Goal: Information Seeking & Learning: Learn about a topic

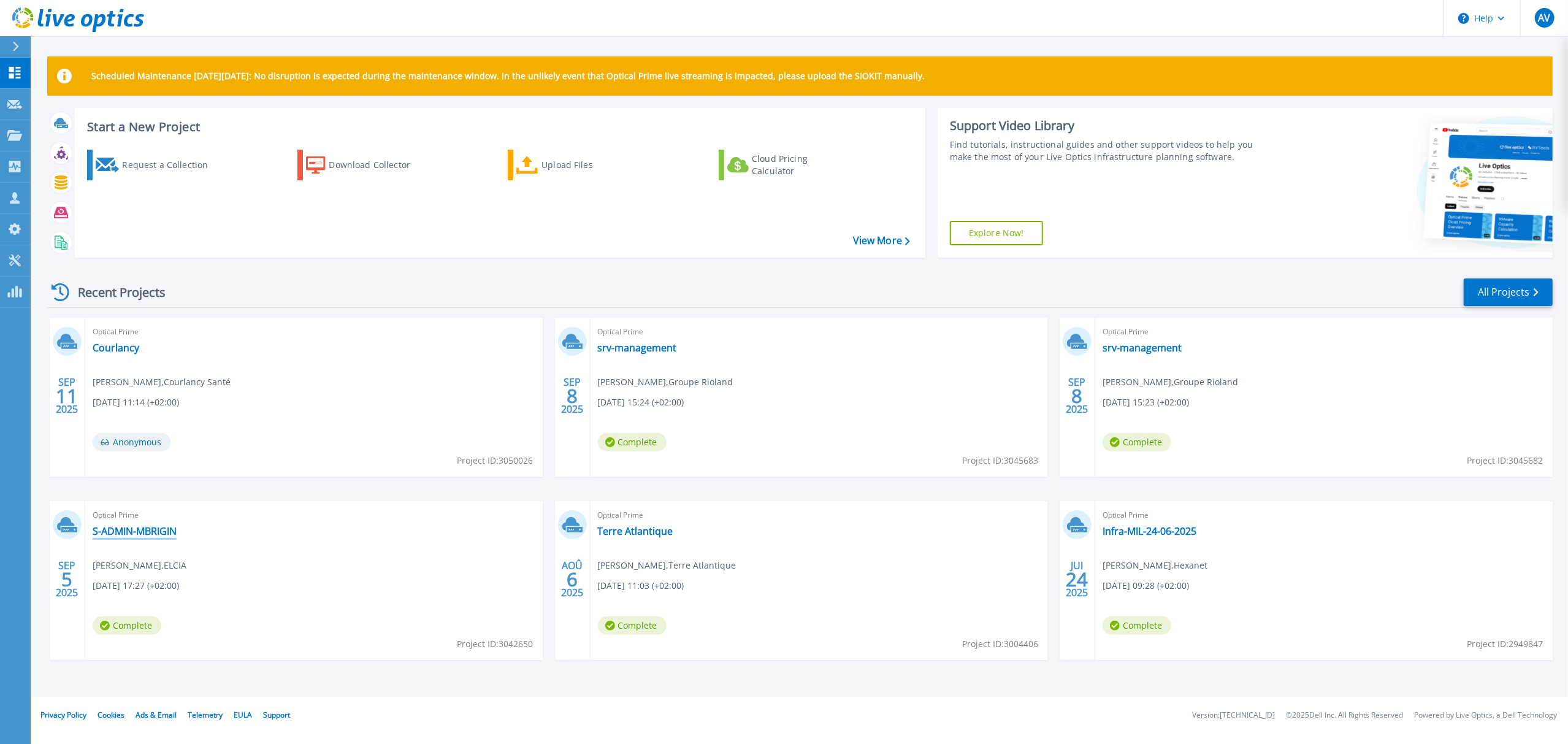
click at [140, 534] on link "S-ADMIN-MBRIGIN" at bounding box center [134, 531] width 84 height 12
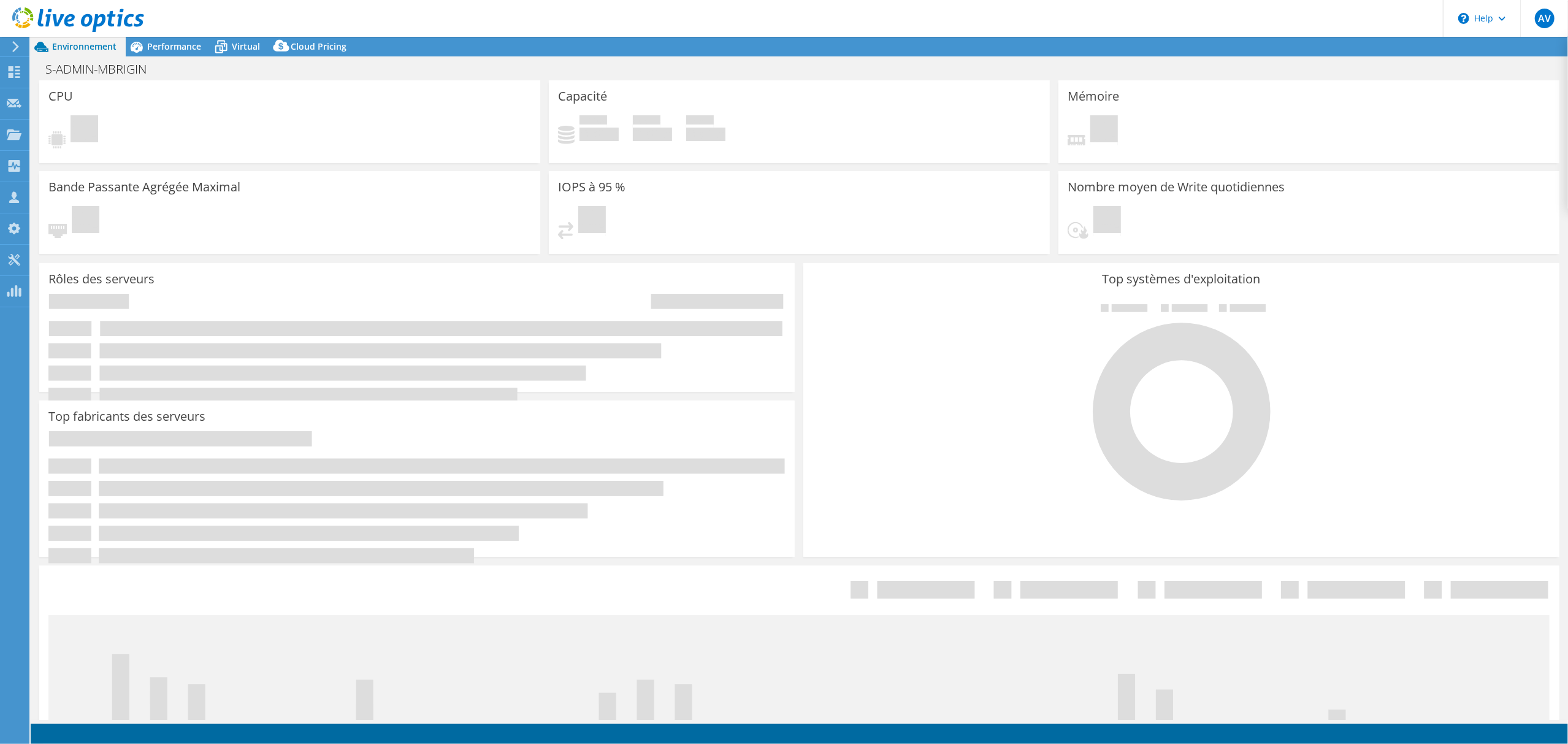
select select "EUFrankfurt"
select select "EUR"
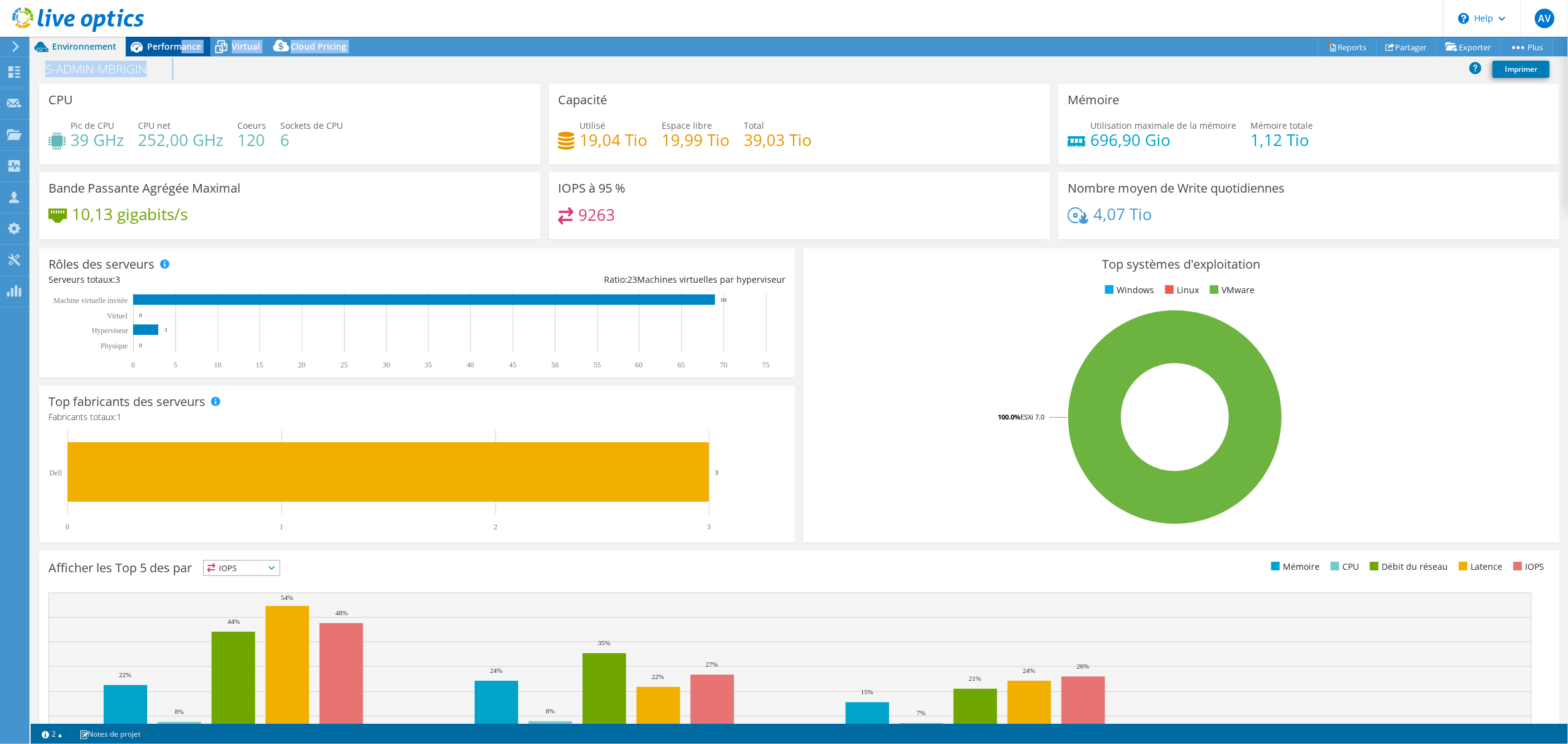
click at [183, 55] on div "Actions de projet Actions de projet Reports Partager Exporter vSAN ReadyNode Si…" at bounding box center [799, 390] width 1537 height 707
click at [179, 45] on span "Performance" at bounding box center [174, 46] width 54 height 12
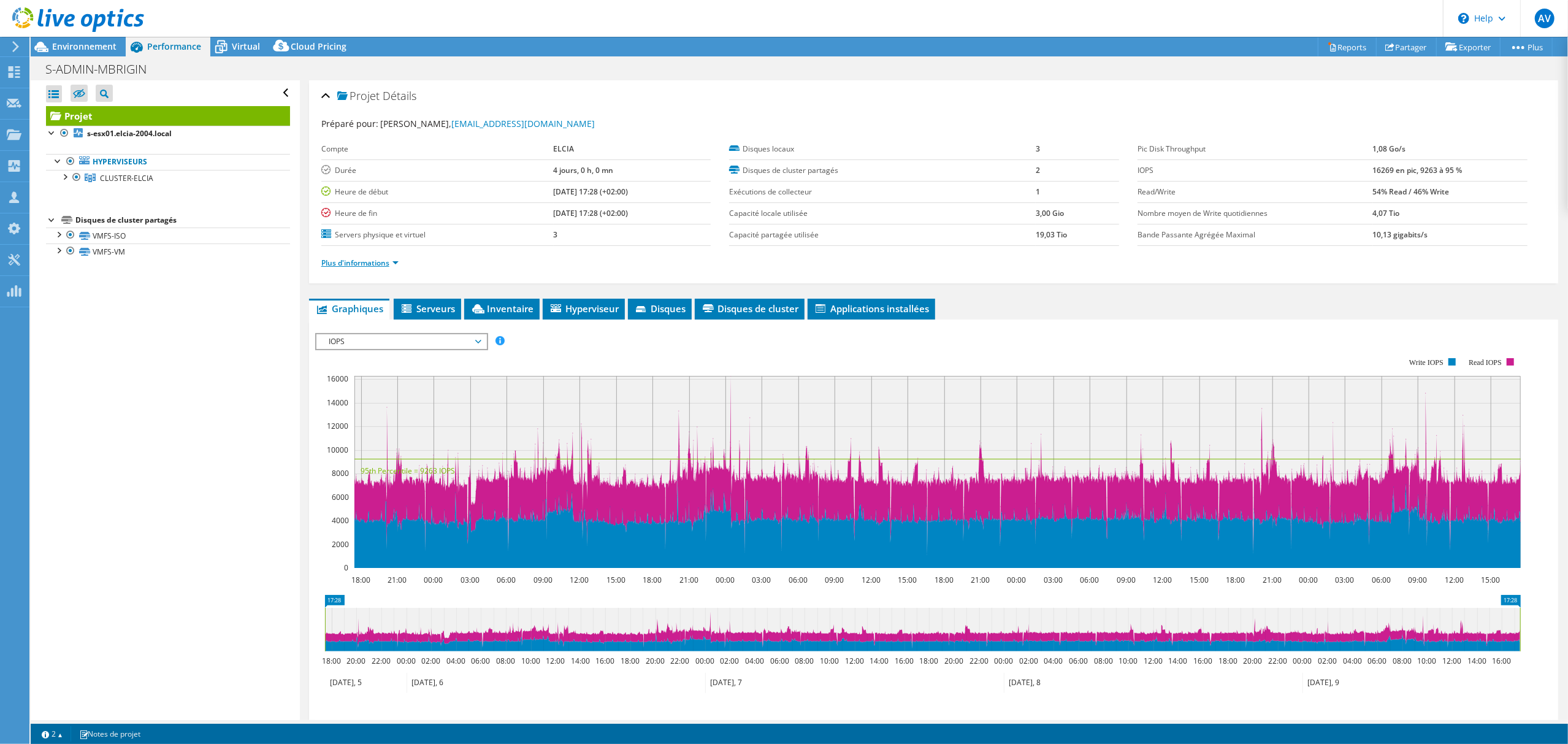
click at [397, 263] on link "Plus d'informations" at bounding box center [360, 263] width 77 height 10
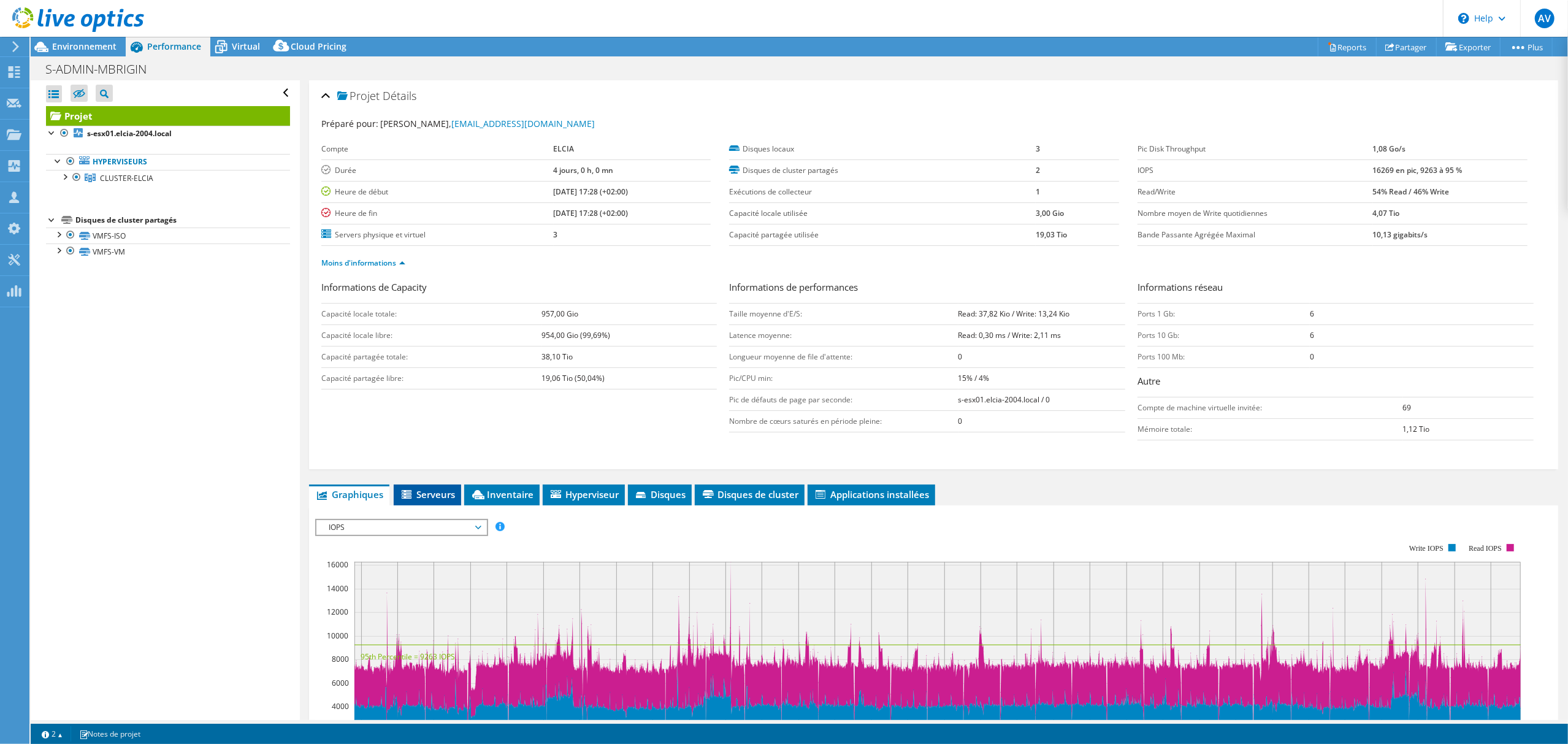
click at [442, 494] on span "Serveurs" at bounding box center [428, 494] width 55 height 12
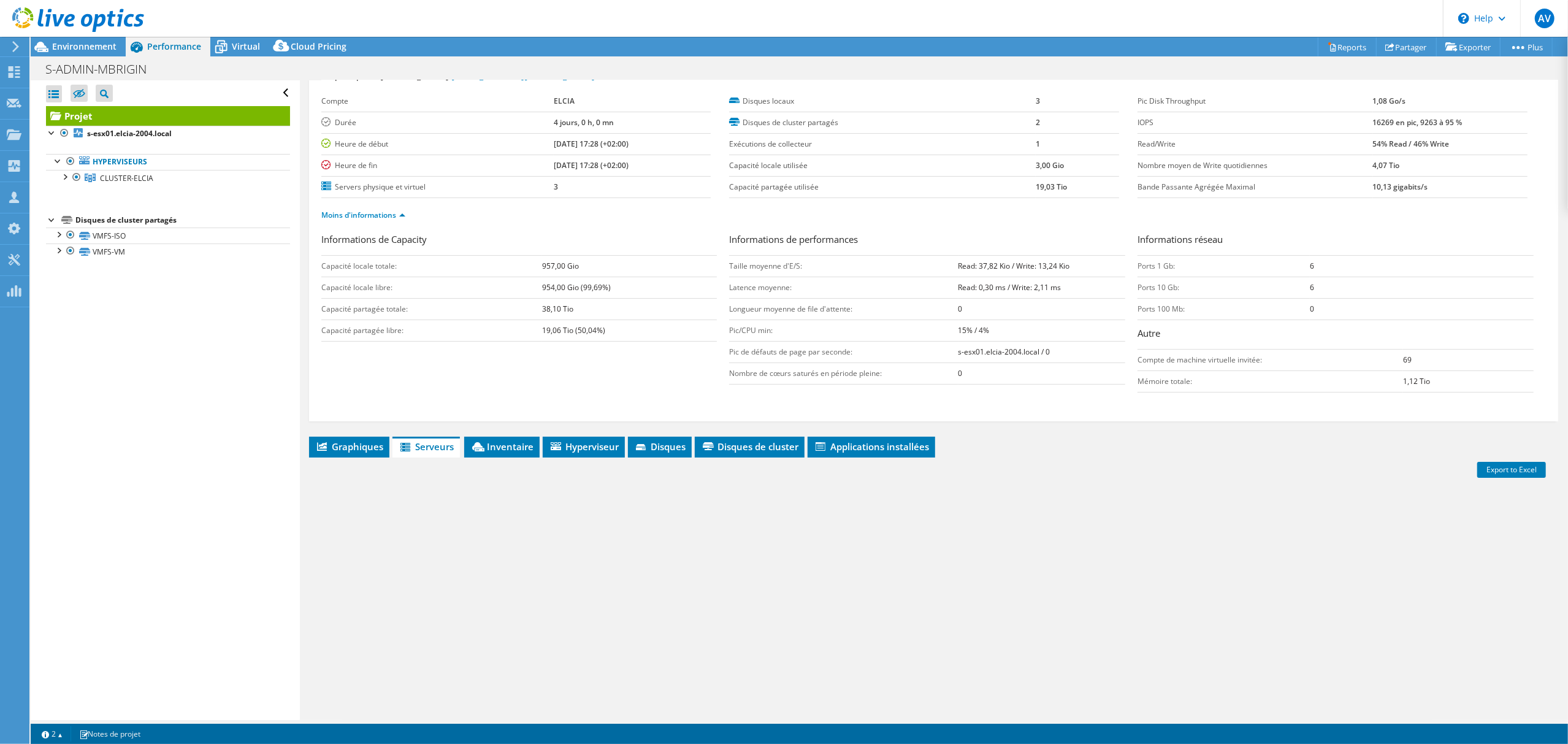
scroll to position [94, 0]
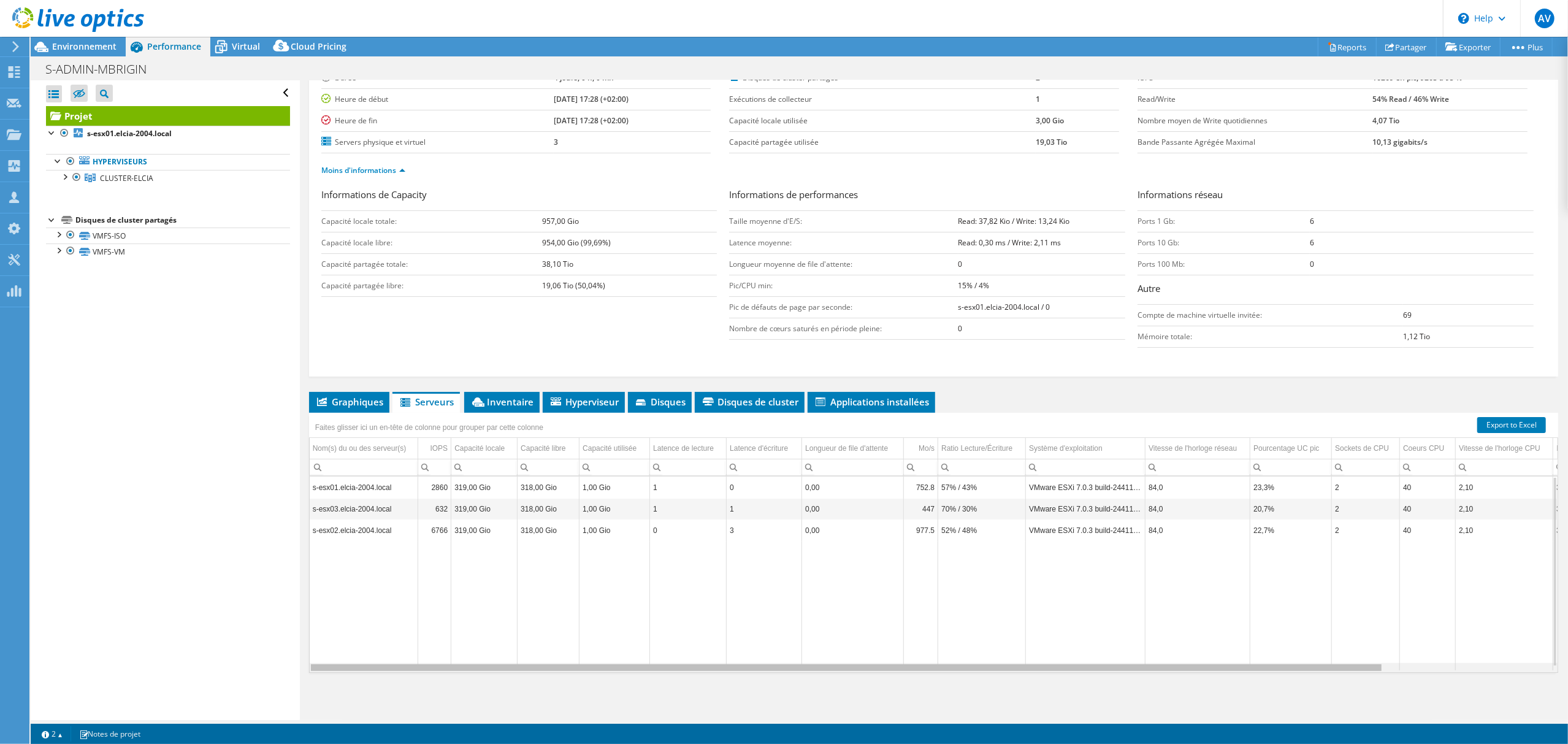
drag, startPoint x: 1203, startPoint y: 670, endPoint x: 1070, endPoint y: 673, distance: 133.0
click at [1070, 673] on body "AV Membre de l'équipe Avant Vente [EMAIL_ADDRESS][DOMAIN_NAME] hexanet My Profi…" at bounding box center [784, 372] width 1568 height 744
drag, startPoint x: 925, startPoint y: 691, endPoint x: 850, endPoint y: 648, distance: 86.5
click at [881, 693] on div "Graphiques Serveurs Inventaire Hyperviseur Disques Disques de cluster 0" at bounding box center [934, 545] width 1249 height 306
click at [123, 183] on span "CLUSTER-ELCIA" at bounding box center [126, 178] width 53 height 10
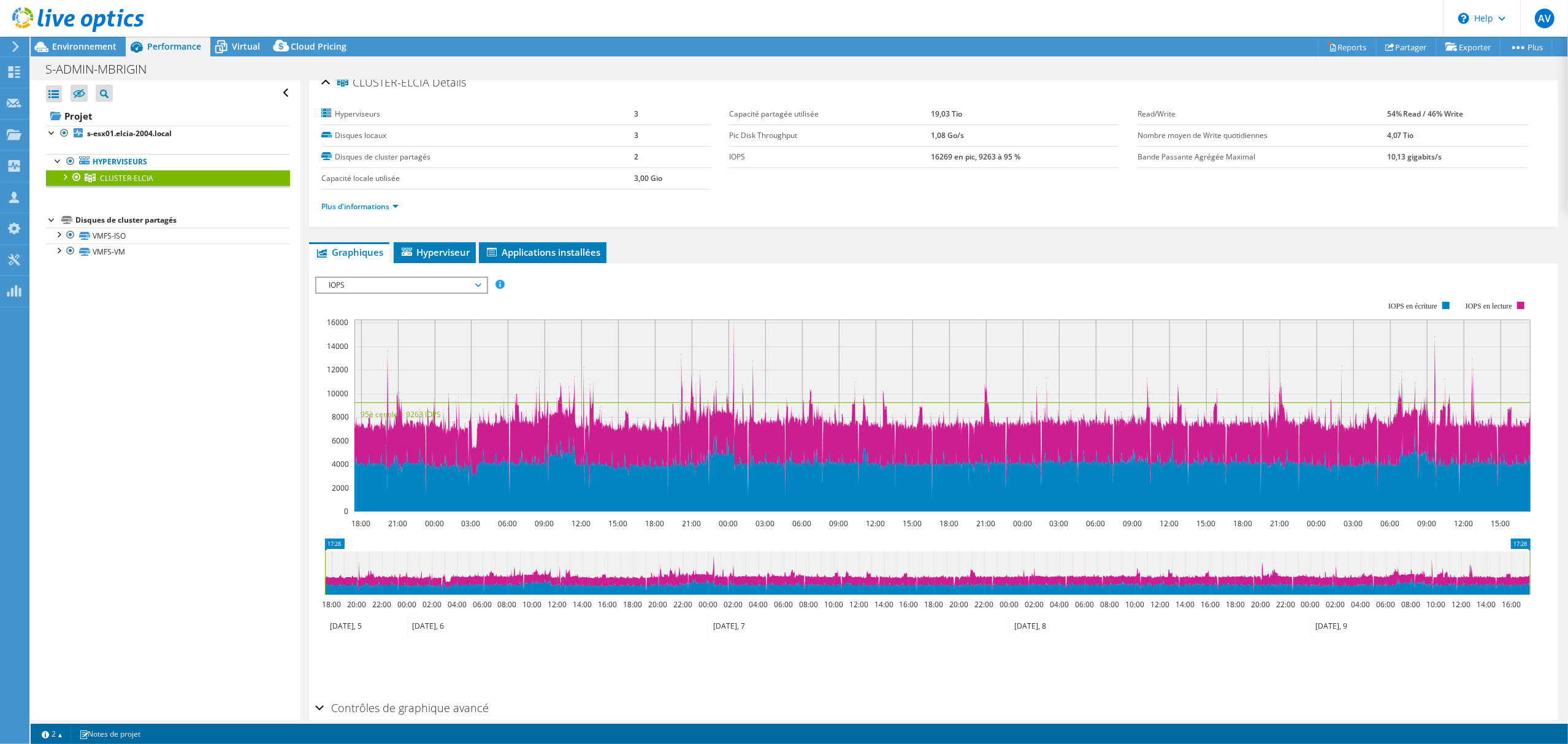
scroll to position [0, 0]
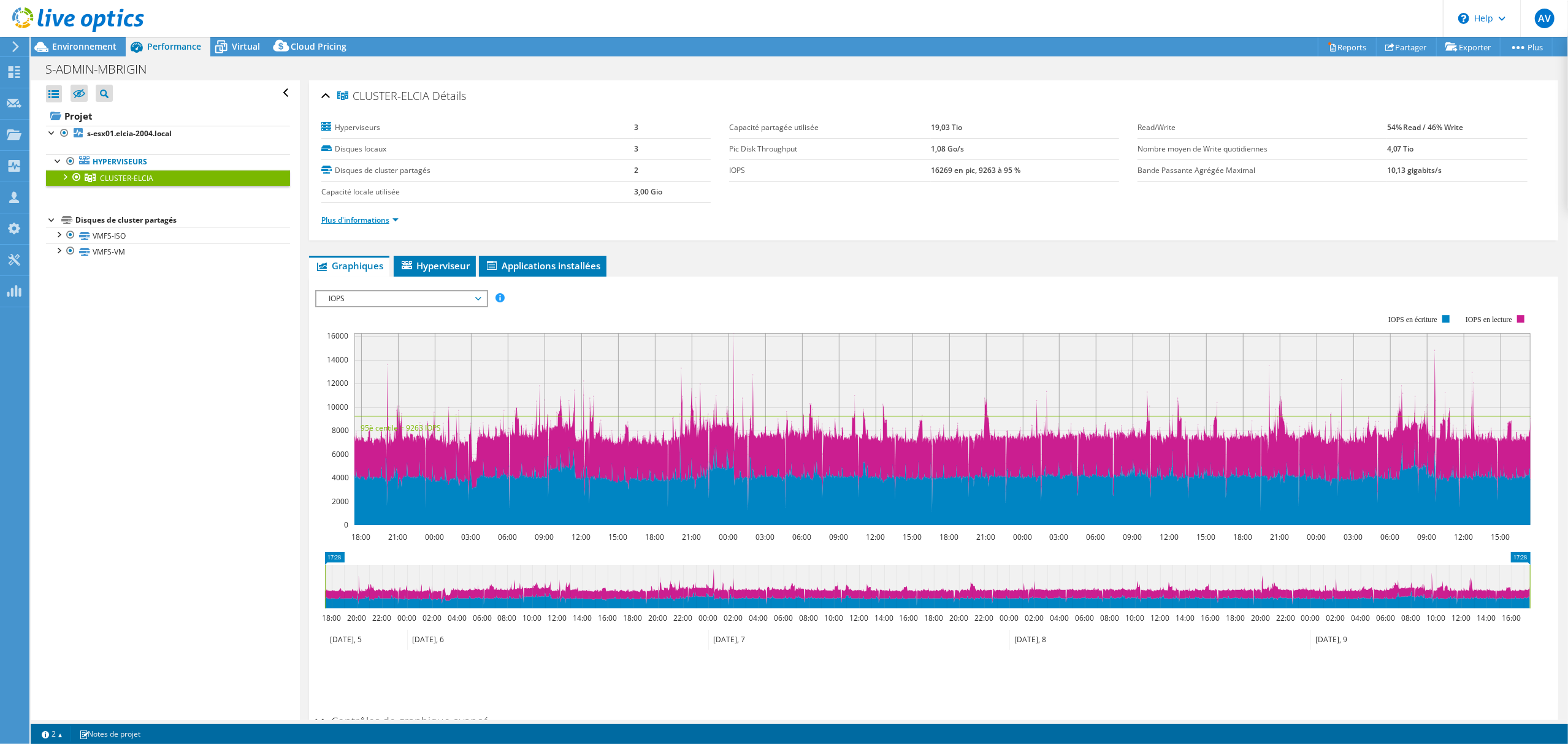
click at [342, 220] on link "Plus d'informations" at bounding box center [360, 220] width 77 height 10
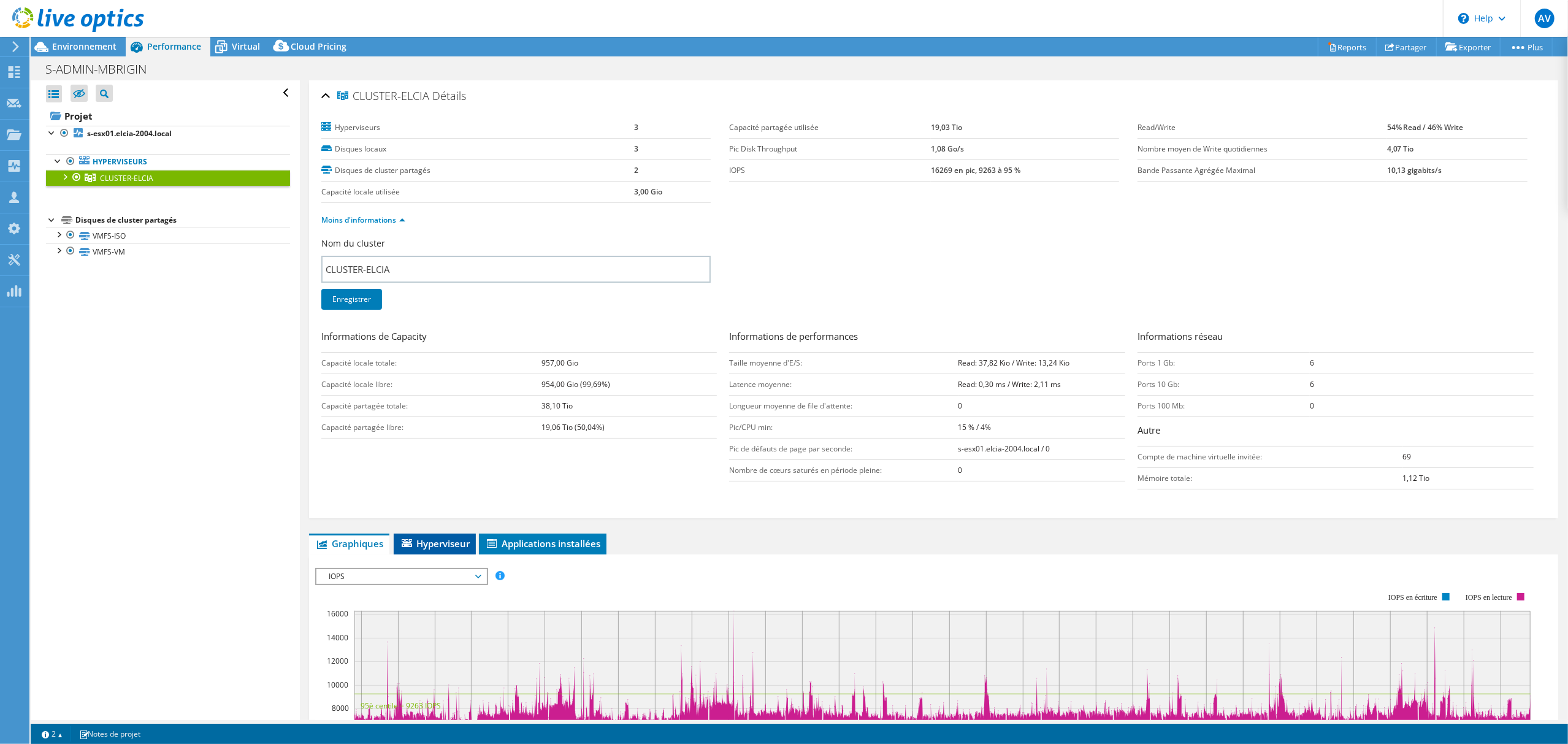
click at [437, 547] on span "Hyperviseur" at bounding box center [435, 544] width 70 height 12
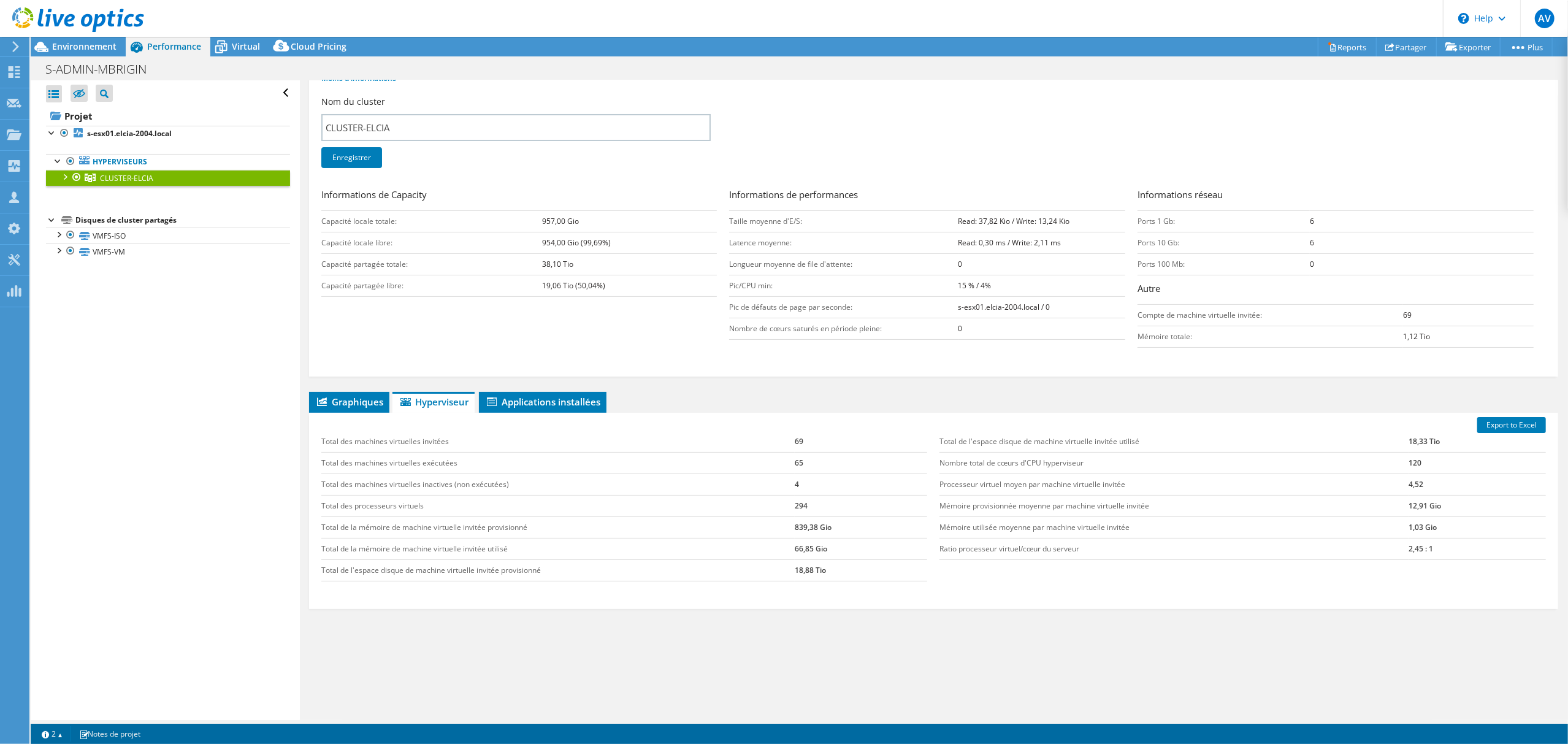
scroll to position [143, 0]
click at [94, 170] on link "CLUSTER-ELCIA" at bounding box center [168, 178] width 244 height 16
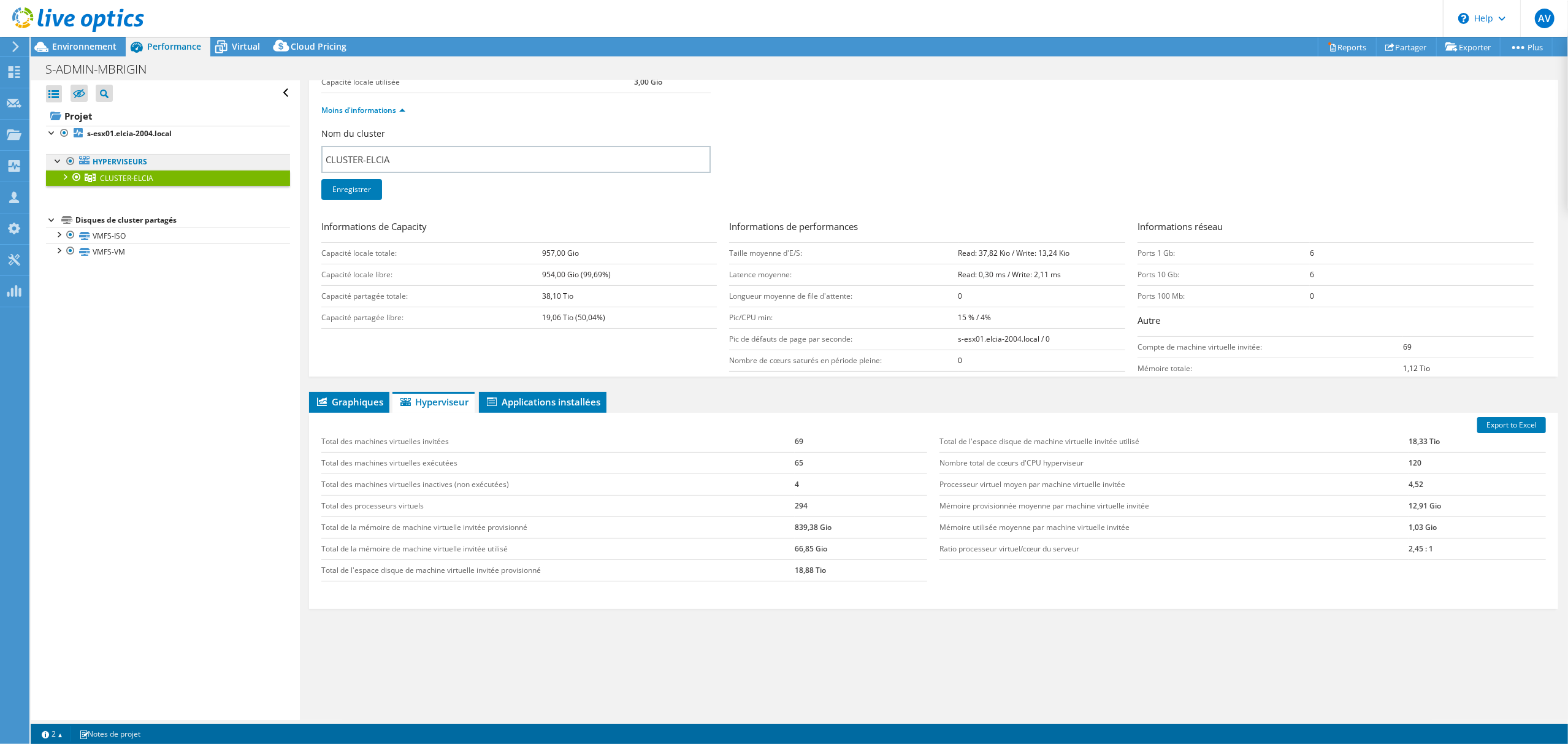
scroll to position [0, 0]
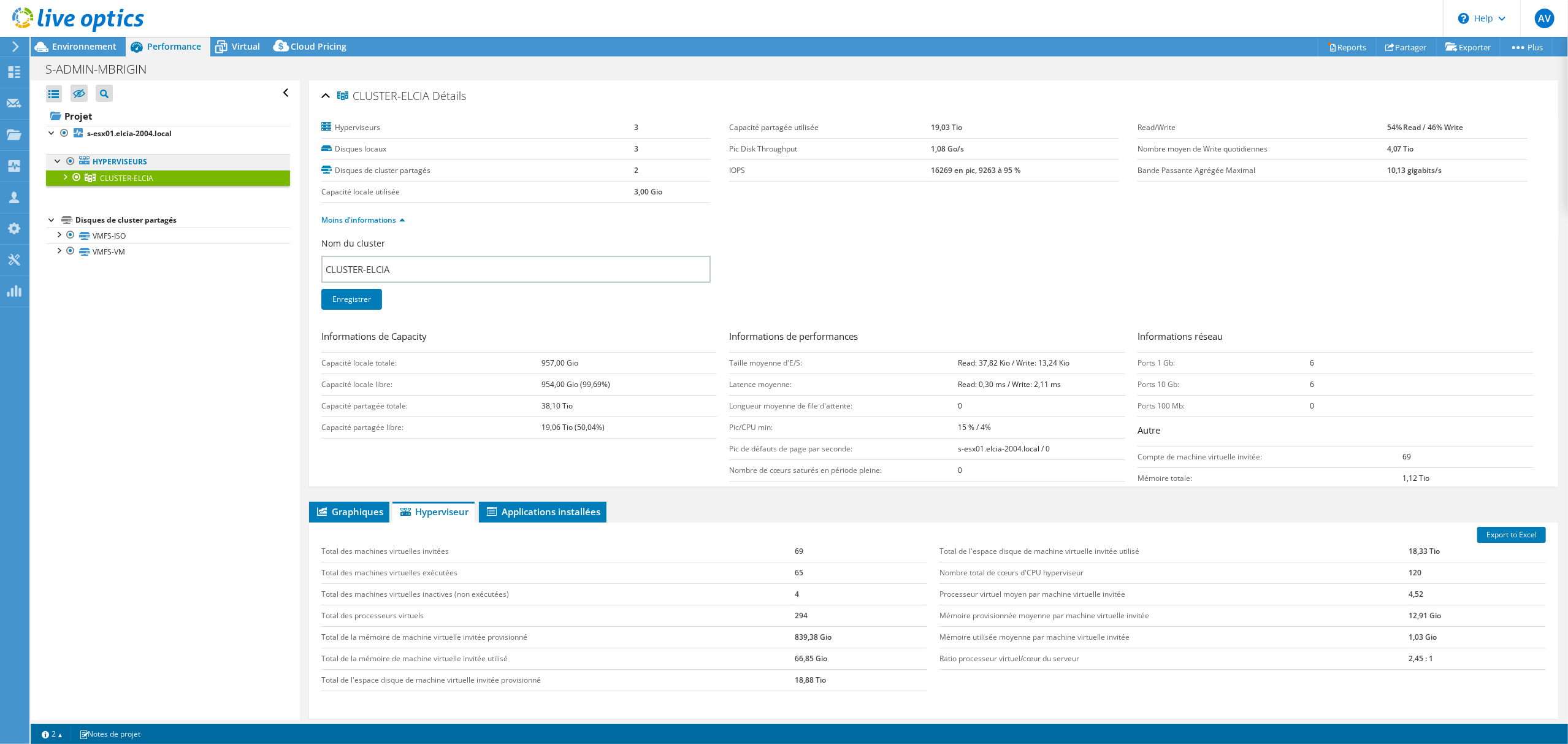
click at [92, 165] on link "Hyperviseurs" at bounding box center [168, 162] width 244 height 16
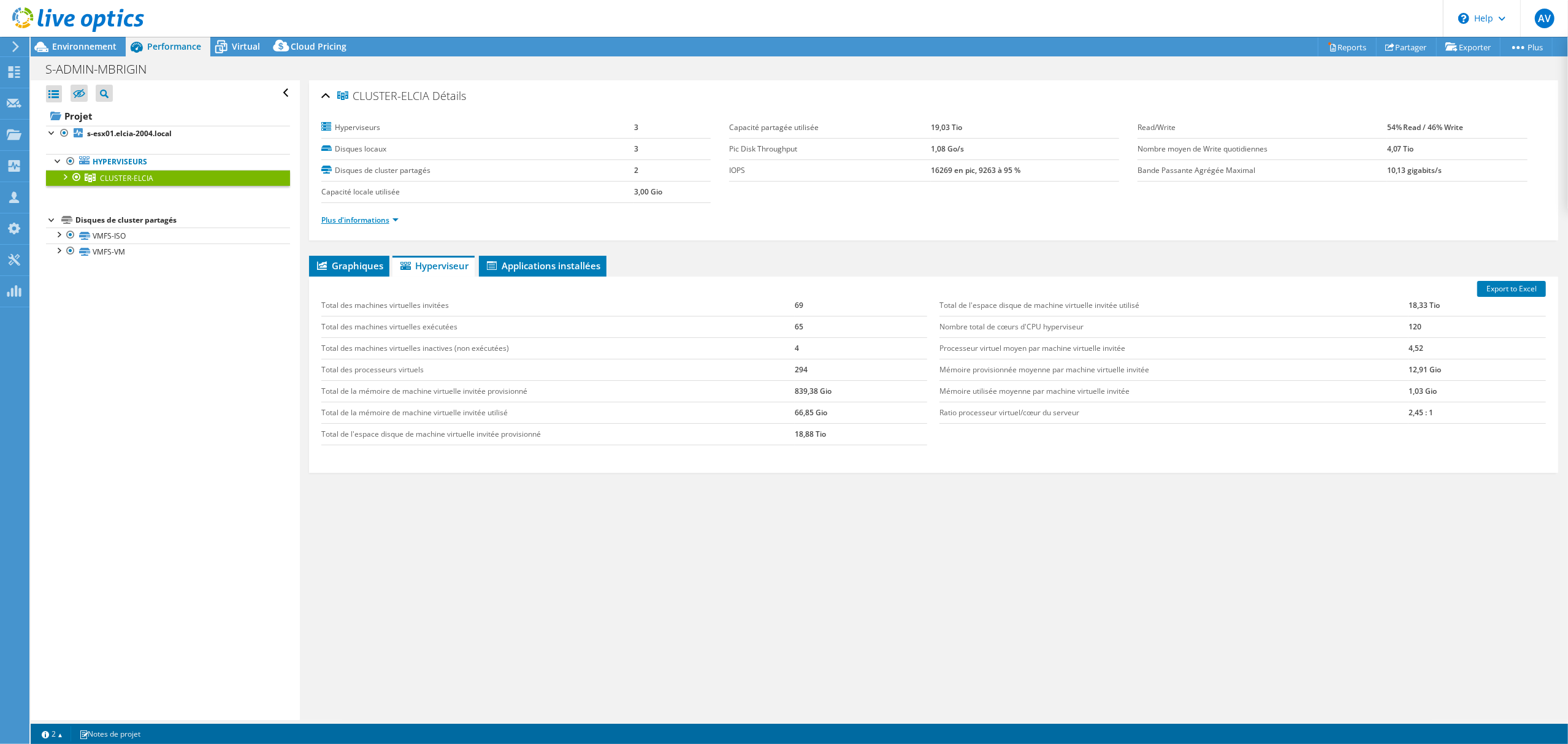
click at [375, 221] on link "Plus d'informations" at bounding box center [360, 220] width 77 height 10
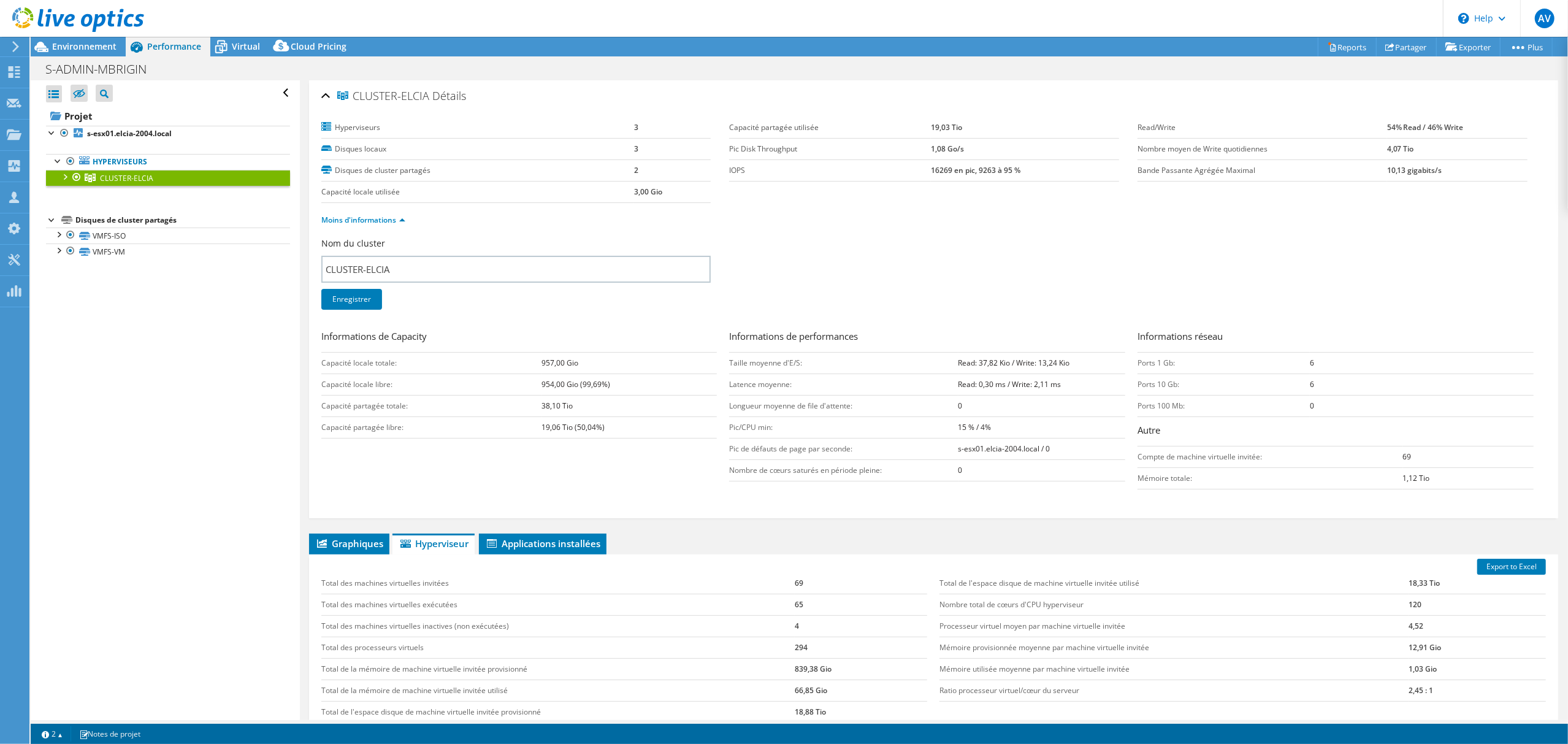
click at [87, 33] on link at bounding box center [78, 29] width 132 height 10
click at [88, 43] on span "Environnement" at bounding box center [84, 46] width 64 height 12
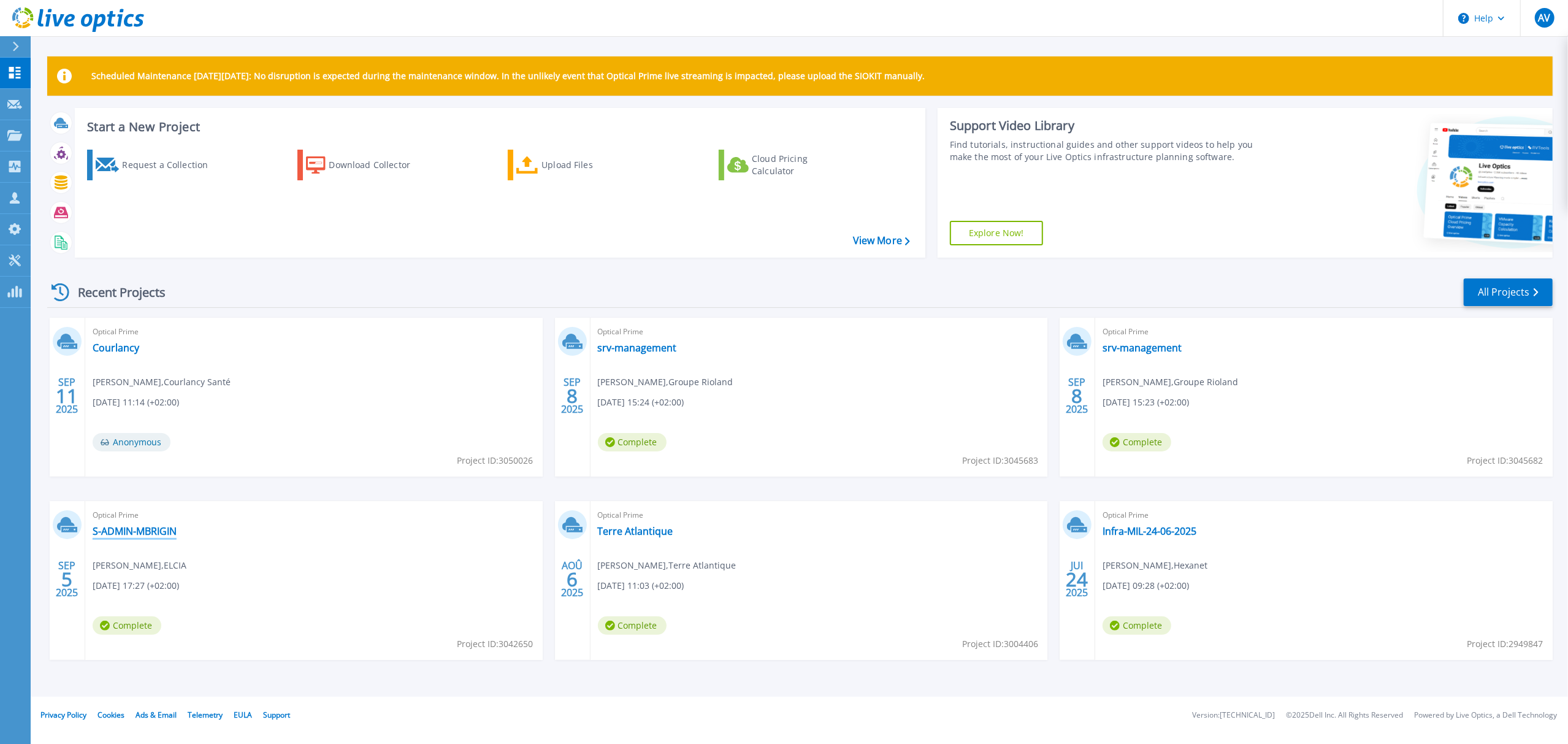
click at [116, 533] on link "S-ADMIN-MBRIGIN" at bounding box center [134, 531] width 84 height 12
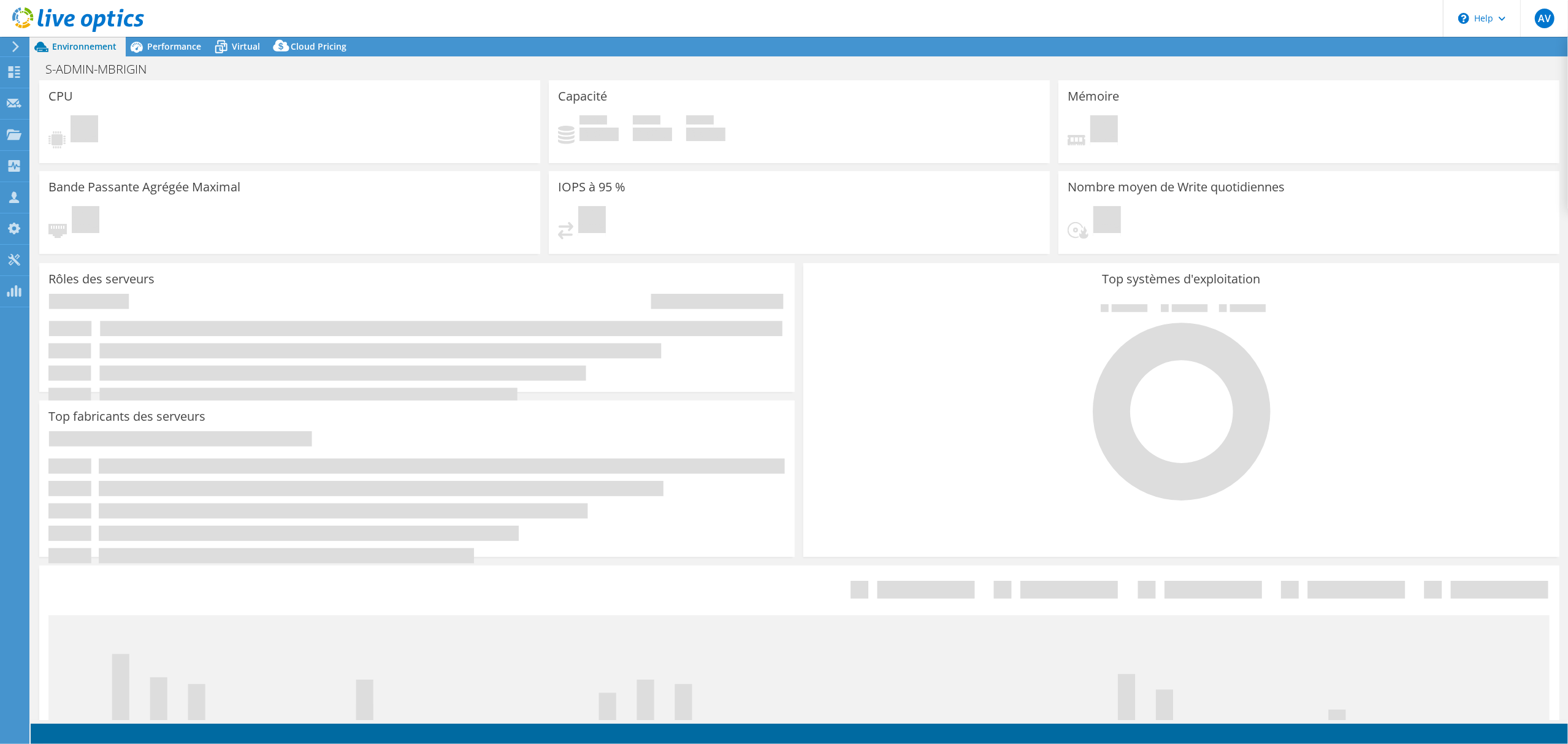
select select "EUFrankfurt"
select select "EUR"
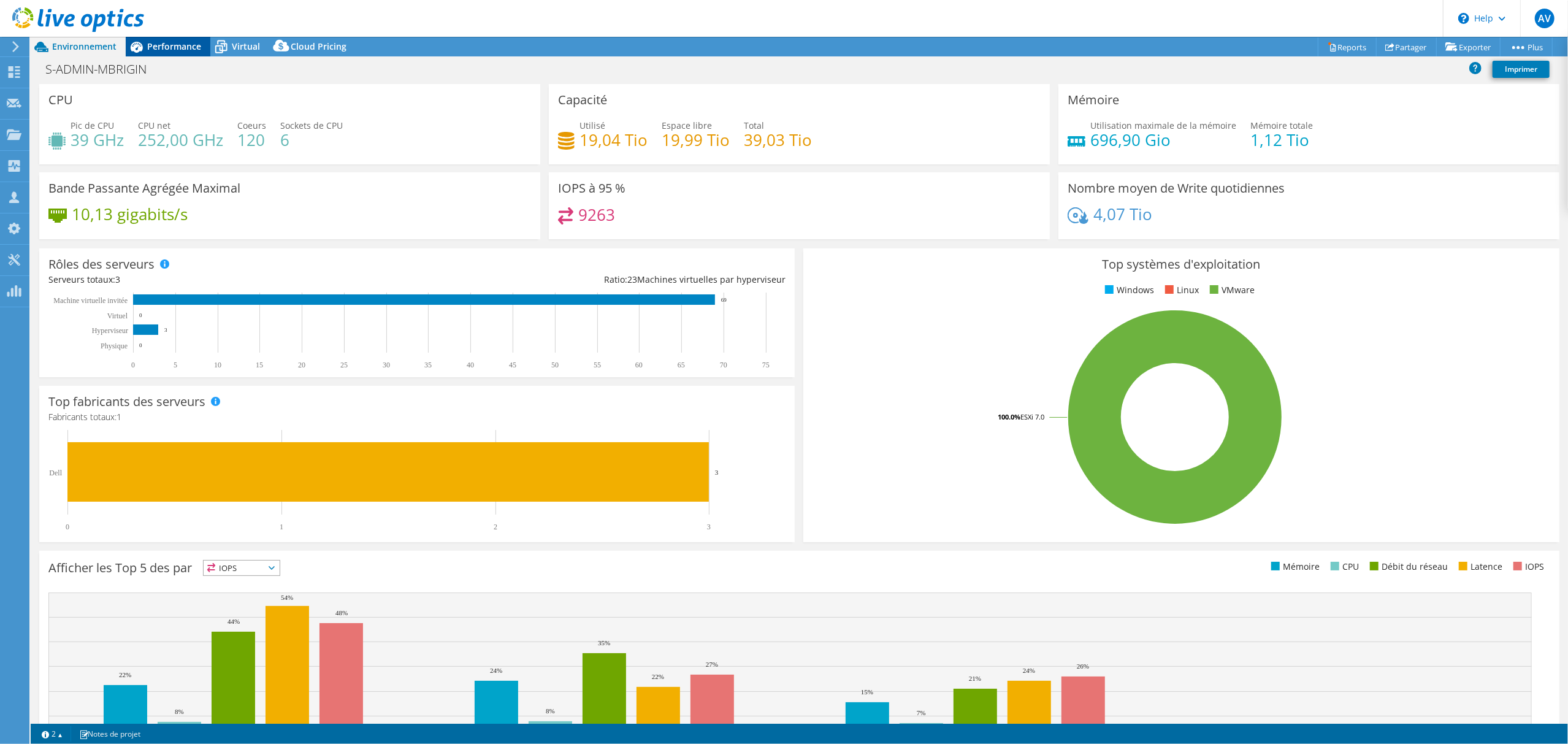
click at [158, 50] on span "Performance" at bounding box center [174, 46] width 54 height 12
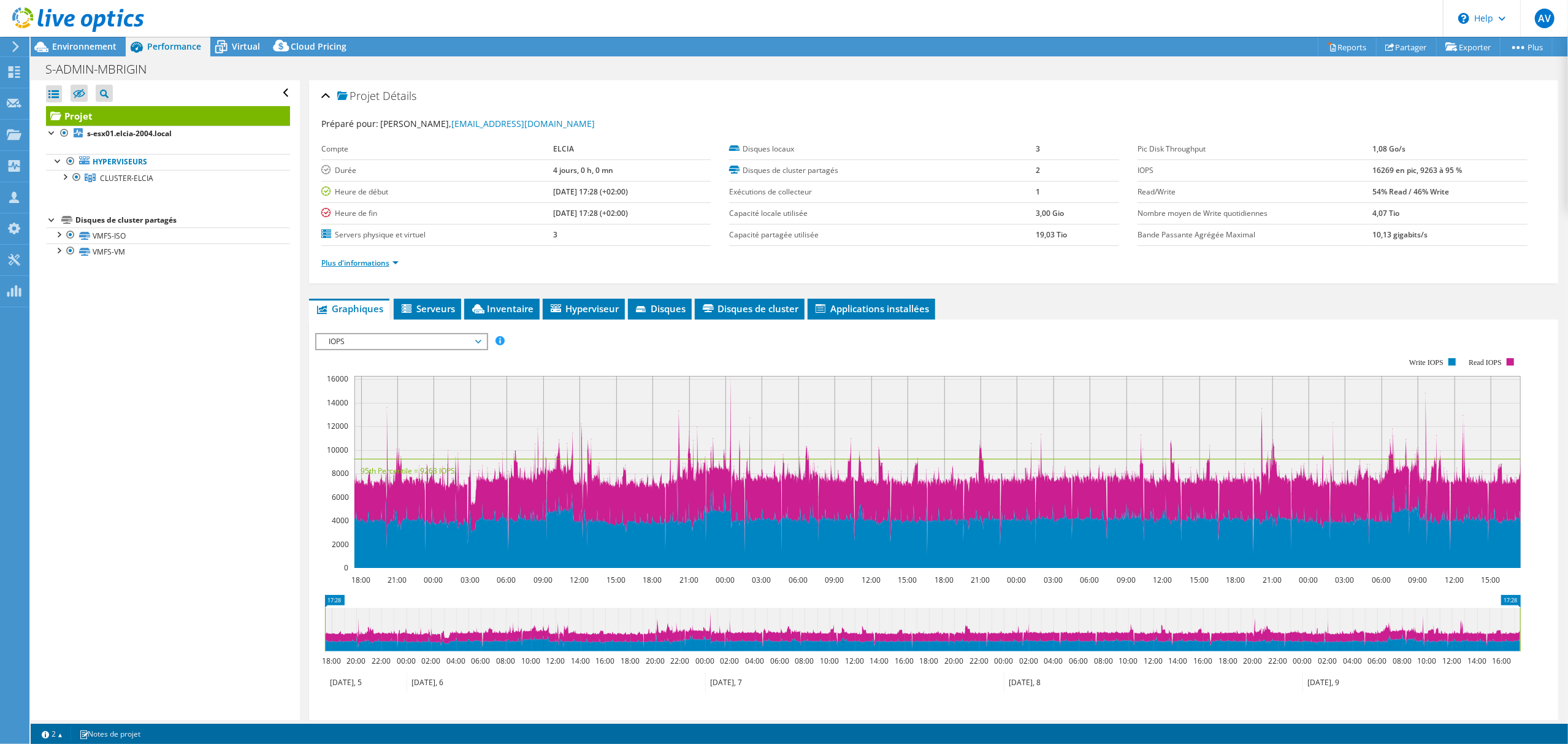
click at [396, 257] on ul "Plus d'informations" at bounding box center [934, 261] width 1224 height 17
click at [376, 265] on link "Plus d'informations" at bounding box center [360, 263] width 77 height 10
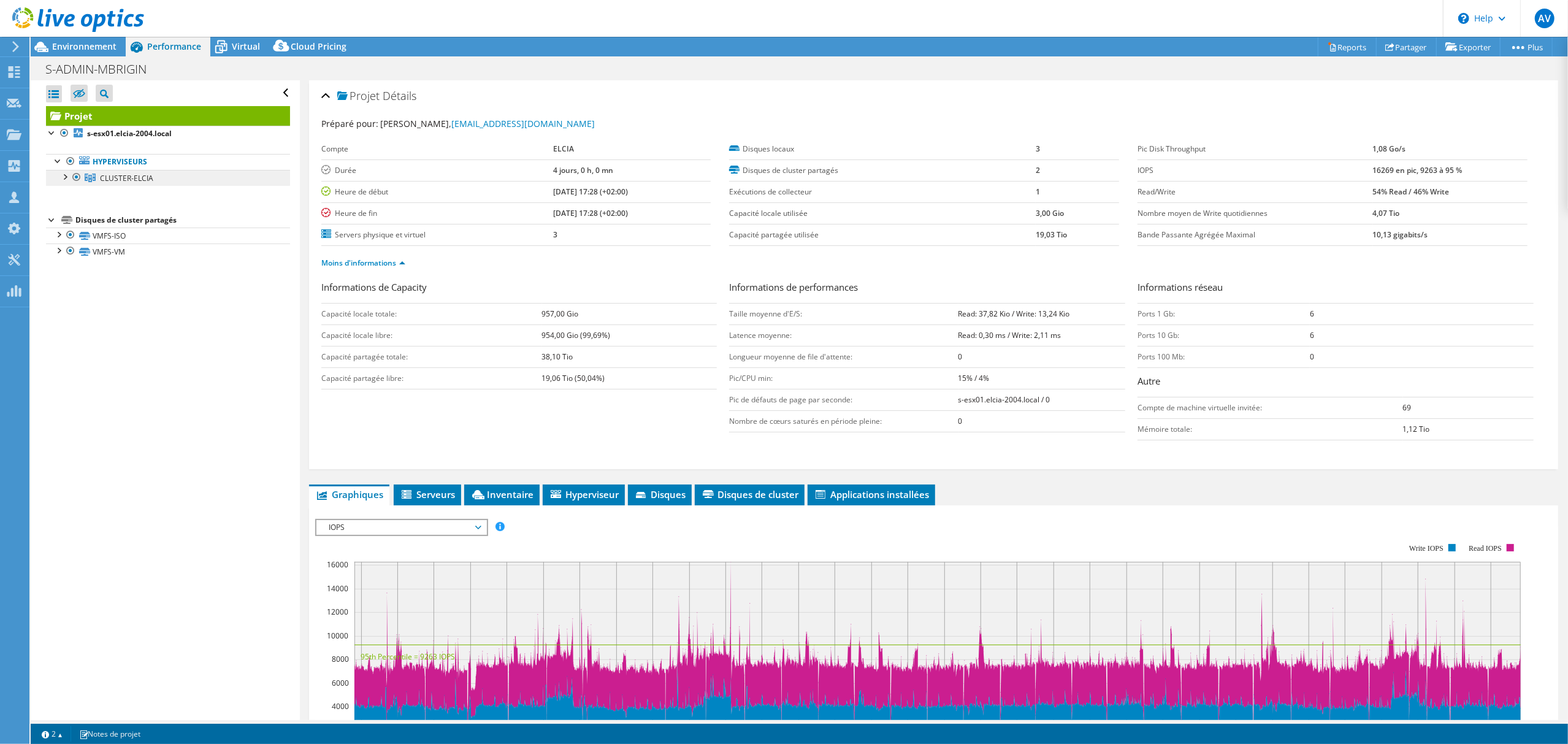
click at [130, 180] on span "CLUSTER-ELCIA" at bounding box center [126, 178] width 53 height 10
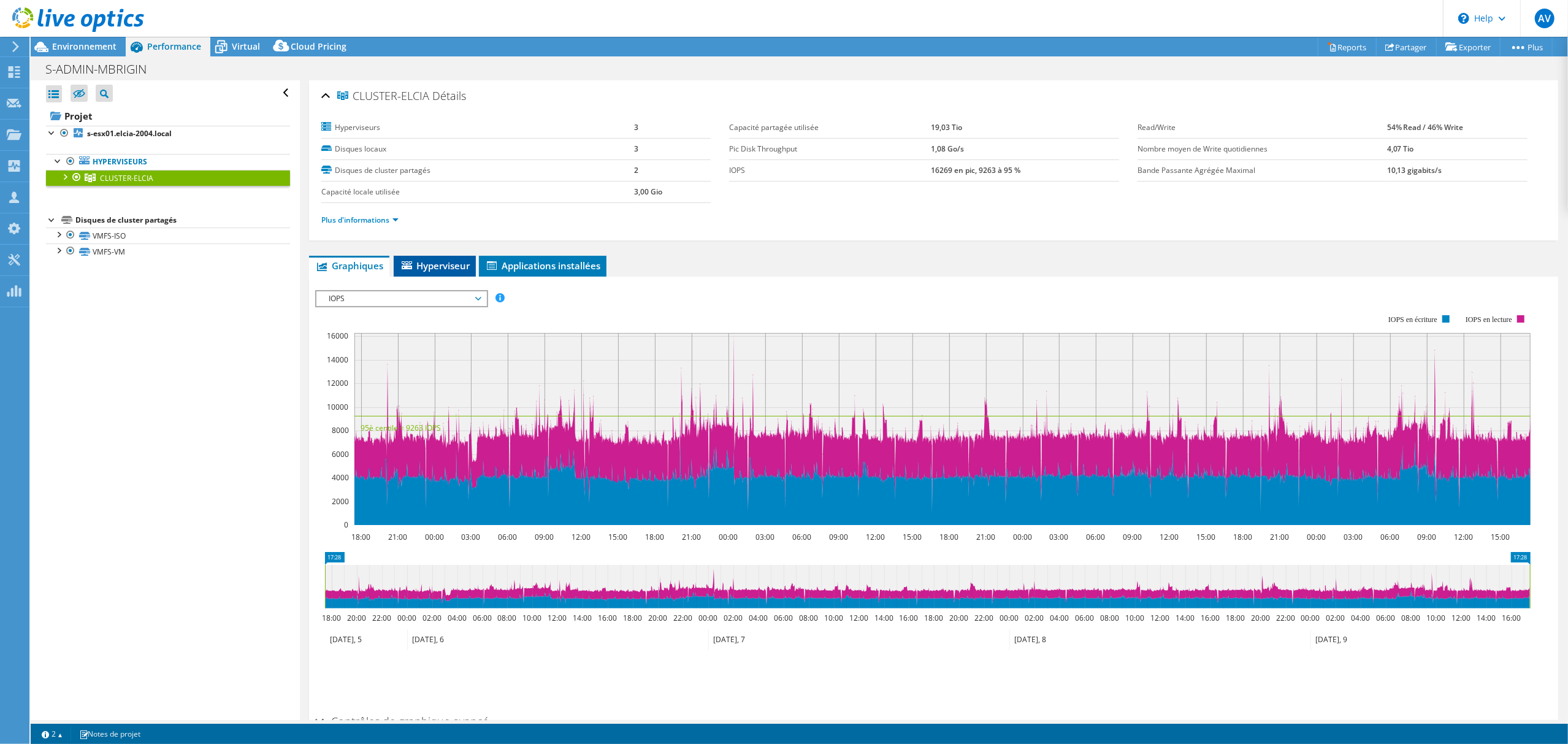
click at [432, 263] on span "Hyperviseur" at bounding box center [435, 266] width 70 height 12
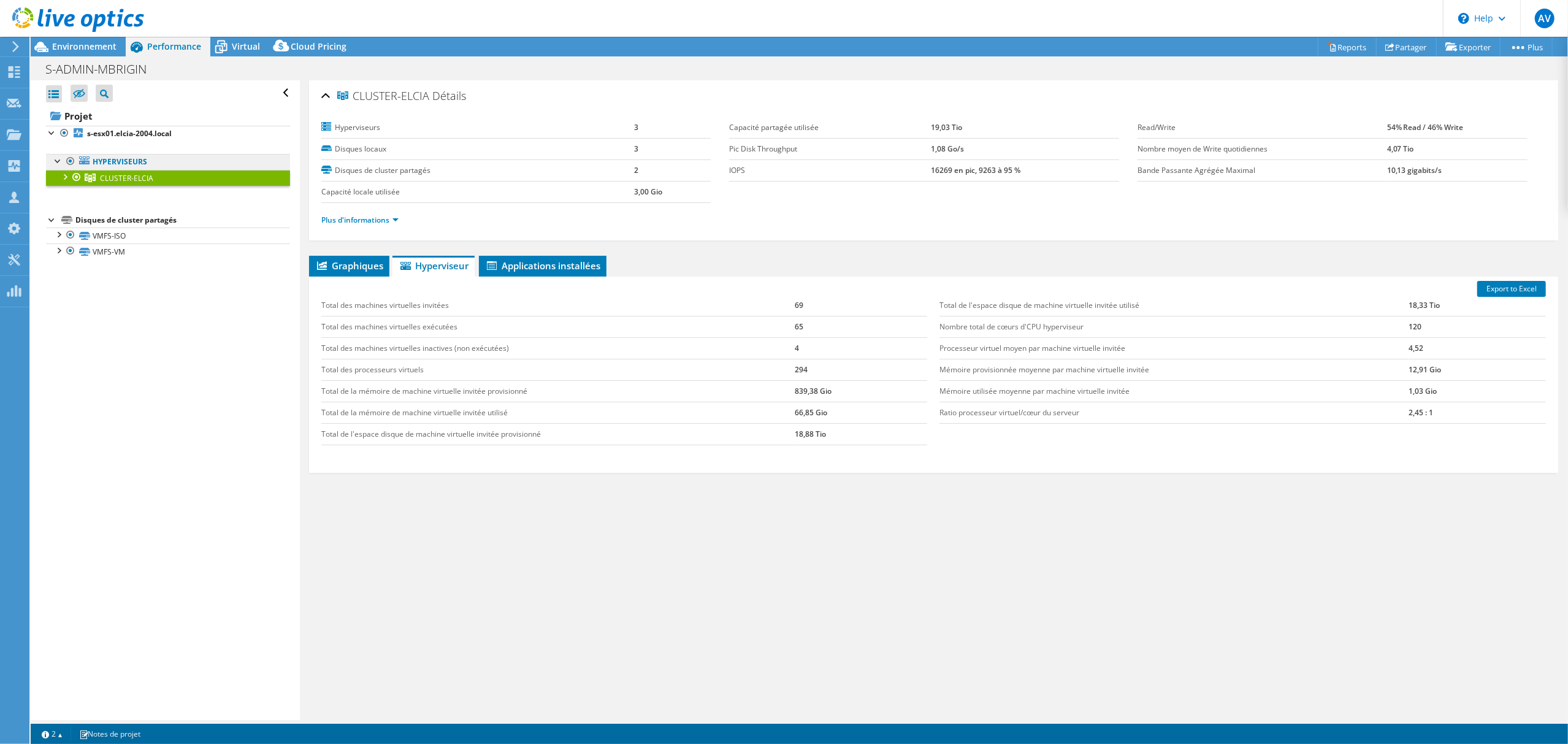
click at [87, 166] on link "Hyperviseurs" at bounding box center [168, 162] width 244 height 16
click at [102, 177] on span "CLUSTER-ELCIA" at bounding box center [126, 178] width 53 height 10
click at [116, 168] on link "Hyperviseurs" at bounding box center [168, 162] width 244 height 16
click at [116, 158] on link "Hyperviseurs" at bounding box center [168, 162] width 244 height 16
click at [116, 178] on span "CLUSTER-ELCIA" at bounding box center [126, 178] width 53 height 10
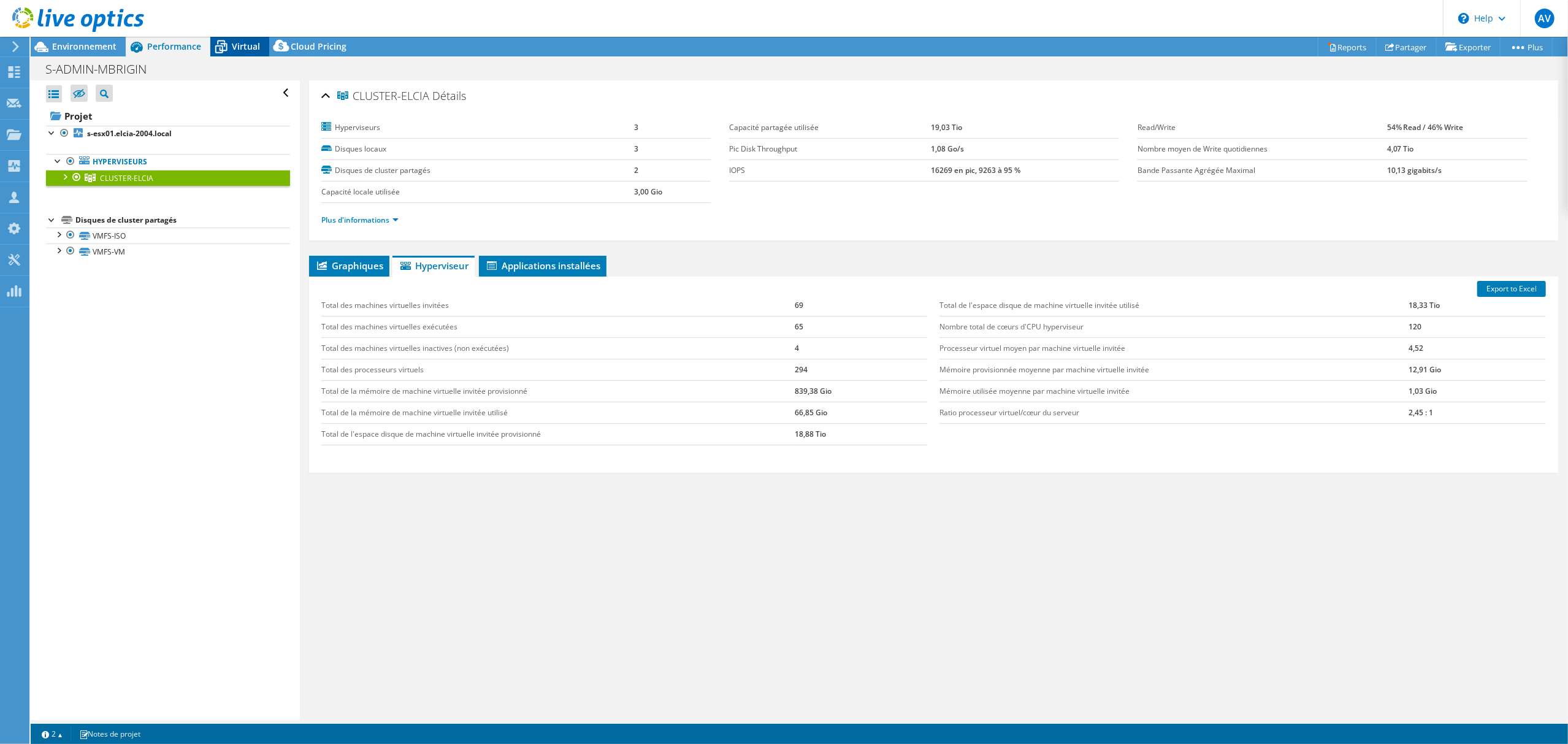
click at [231, 51] on icon at bounding box center [220, 46] width 21 height 21
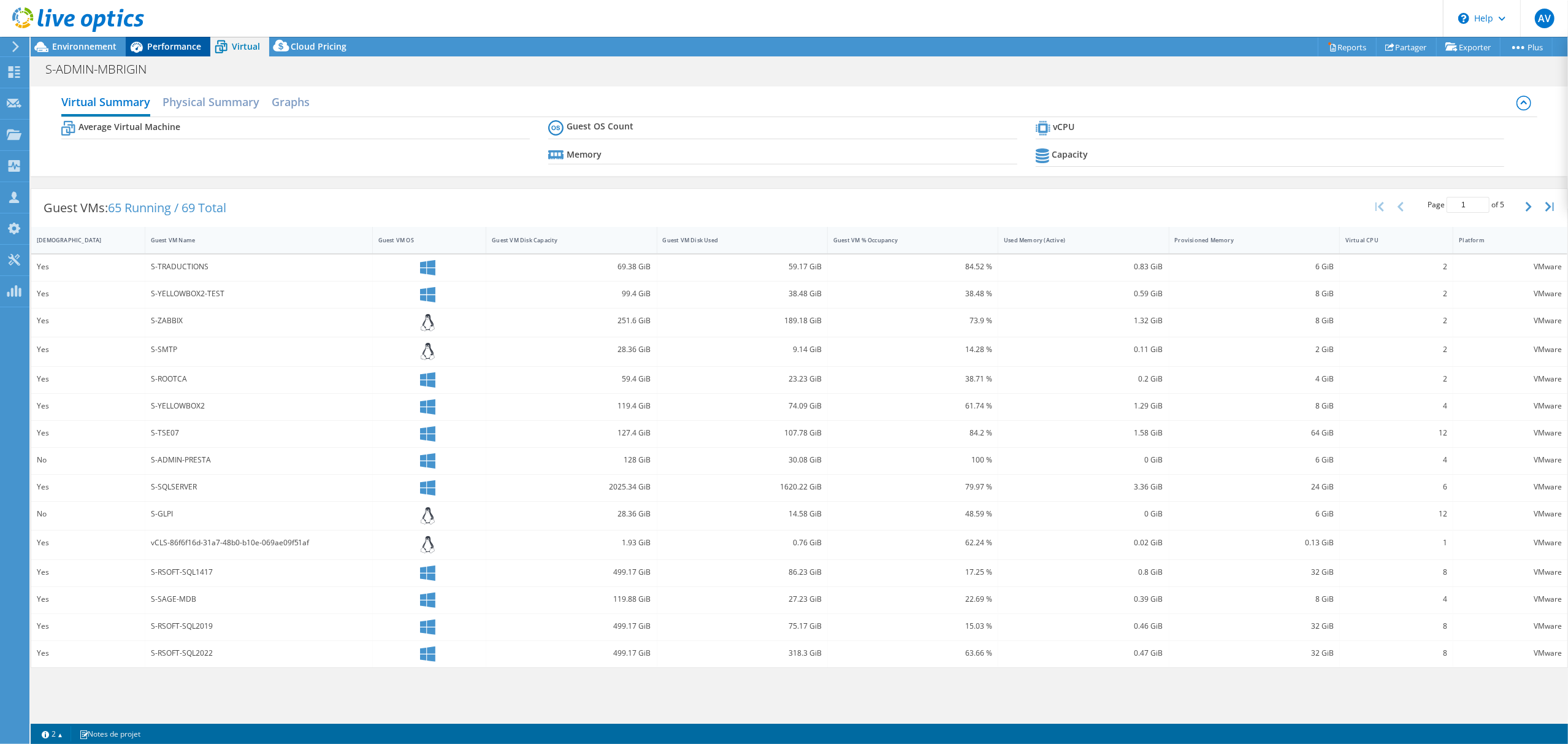
click at [166, 40] on div "Performance" at bounding box center [168, 46] width 85 height 19
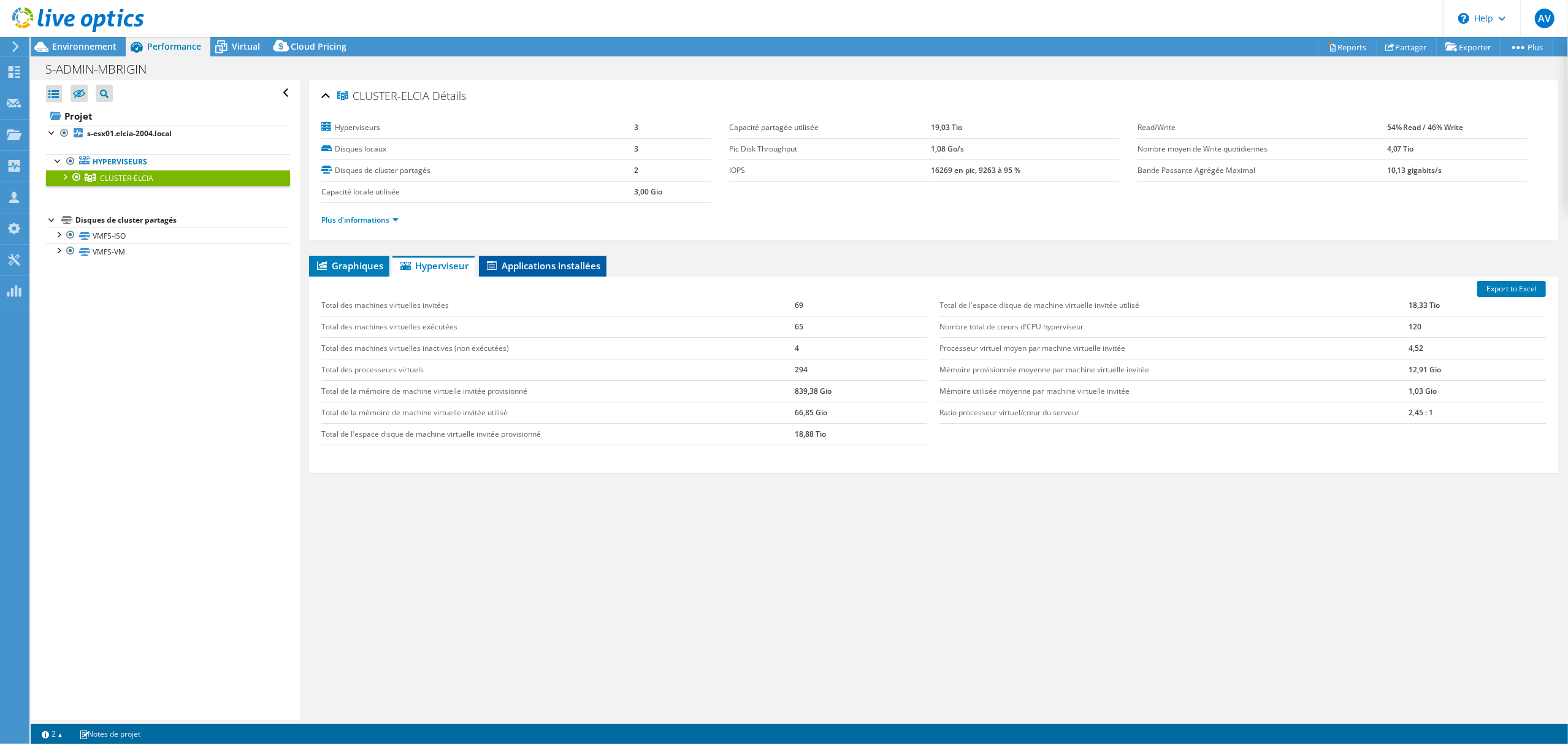
click at [539, 274] on li "Applications installées" at bounding box center [543, 266] width 128 height 21
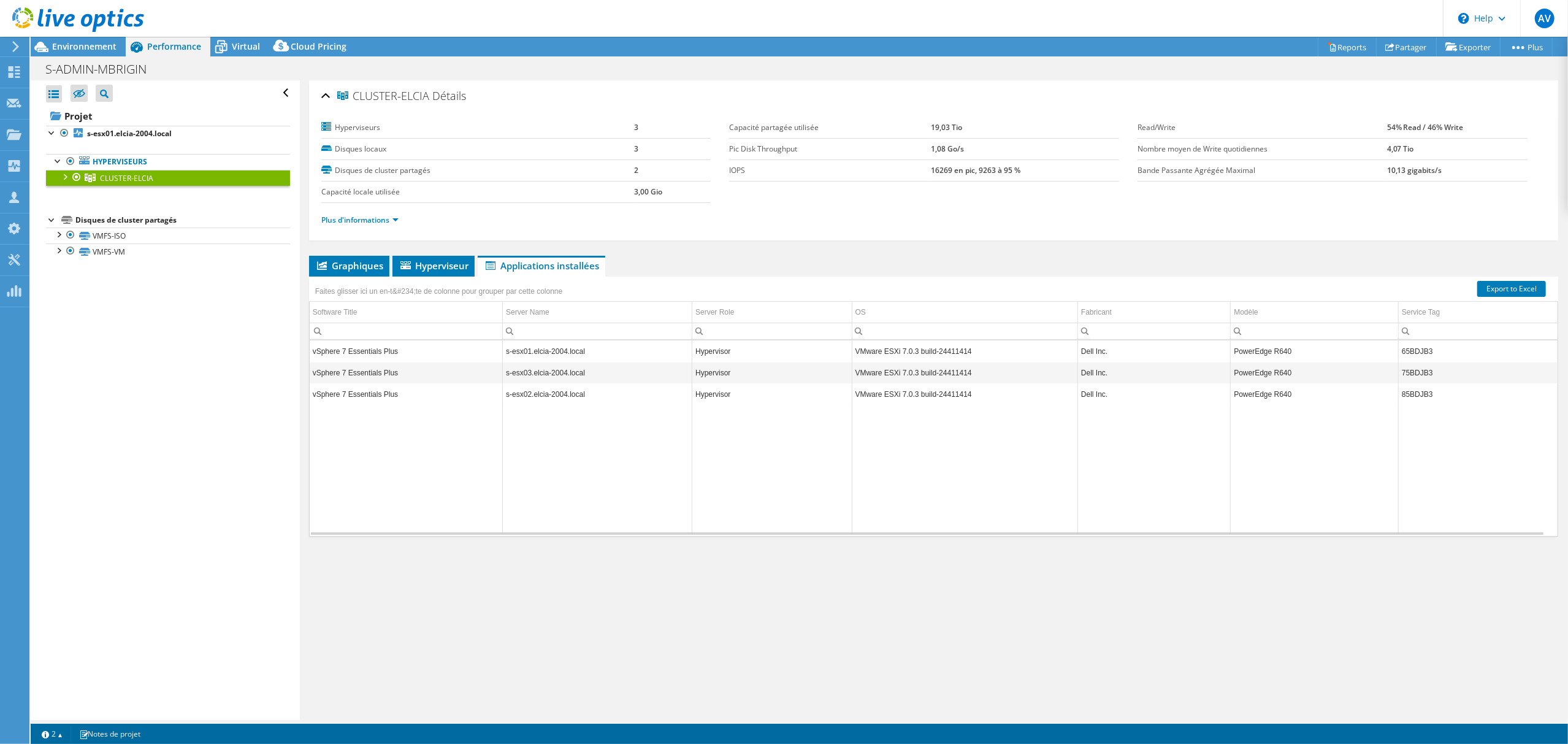
click at [376, 278] on div "Faites glisser ici un en-t&#234;te de colonne pour grouper par cette colonne" at bounding box center [439, 290] width 260 height 26
click at [369, 270] on span "Graphiques" at bounding box center [349, 266] width 68 height 12
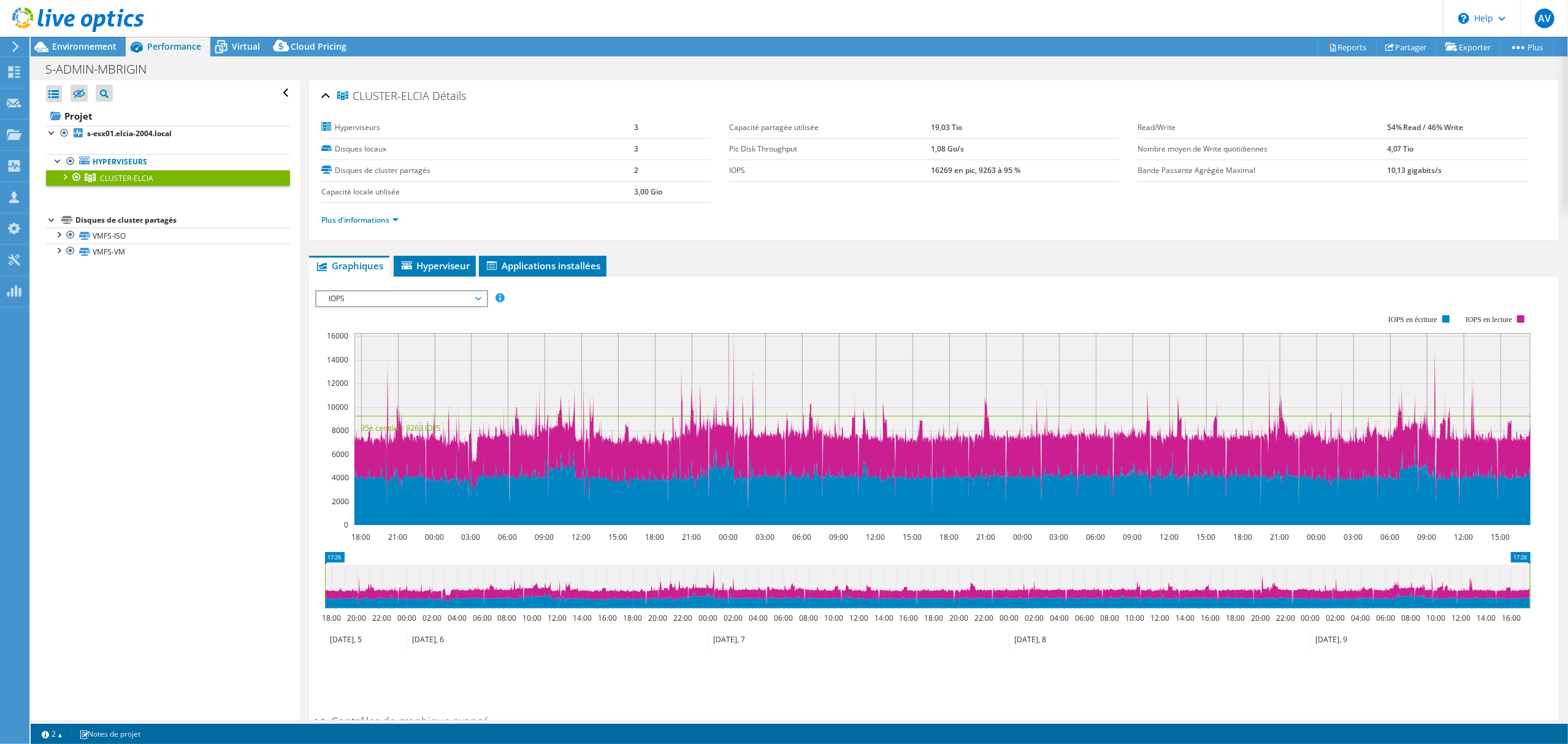
click at [462, 255] on div "CLUSTER-ELCIA Détails Hyperviseurs 3 Disques locaux 3 Disques de cluster partag…" at bounding box center [934, 437] width 1267 height 713
click at [449, 261] on span "Hyperviseur" at bounding box center [435, 266] width 70 height 12
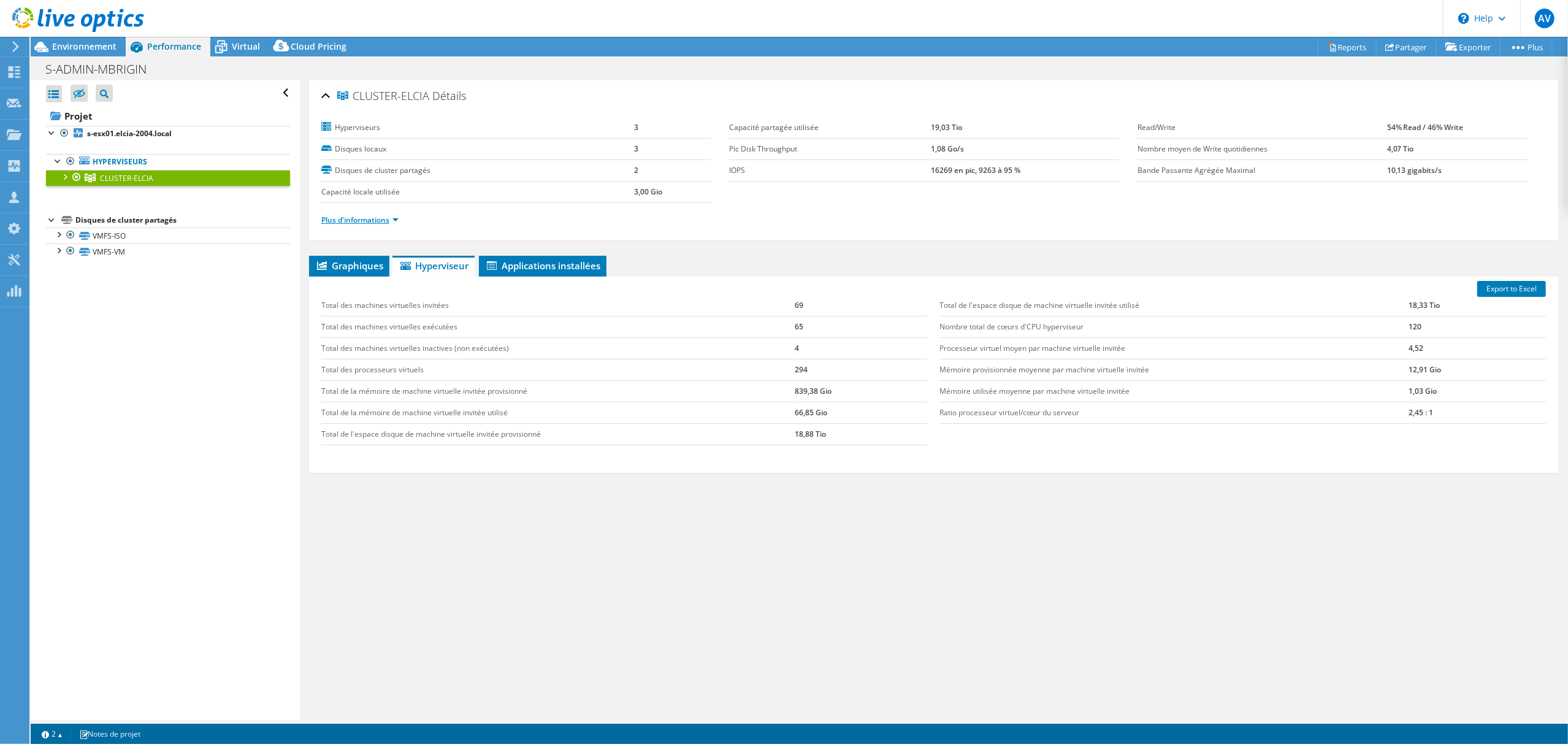
drag, startPoint x: 326, startPoint y: 226, endPoint x: 337, endPoint y: 220, distance: 12.5
click at [326, 226] on li "Plus d'informations" at bounding box center [364, 220] width 85 height 13
click at [337, 220] on link "Plus d'informations" at bounding box center [360, 220] width 77 height 10
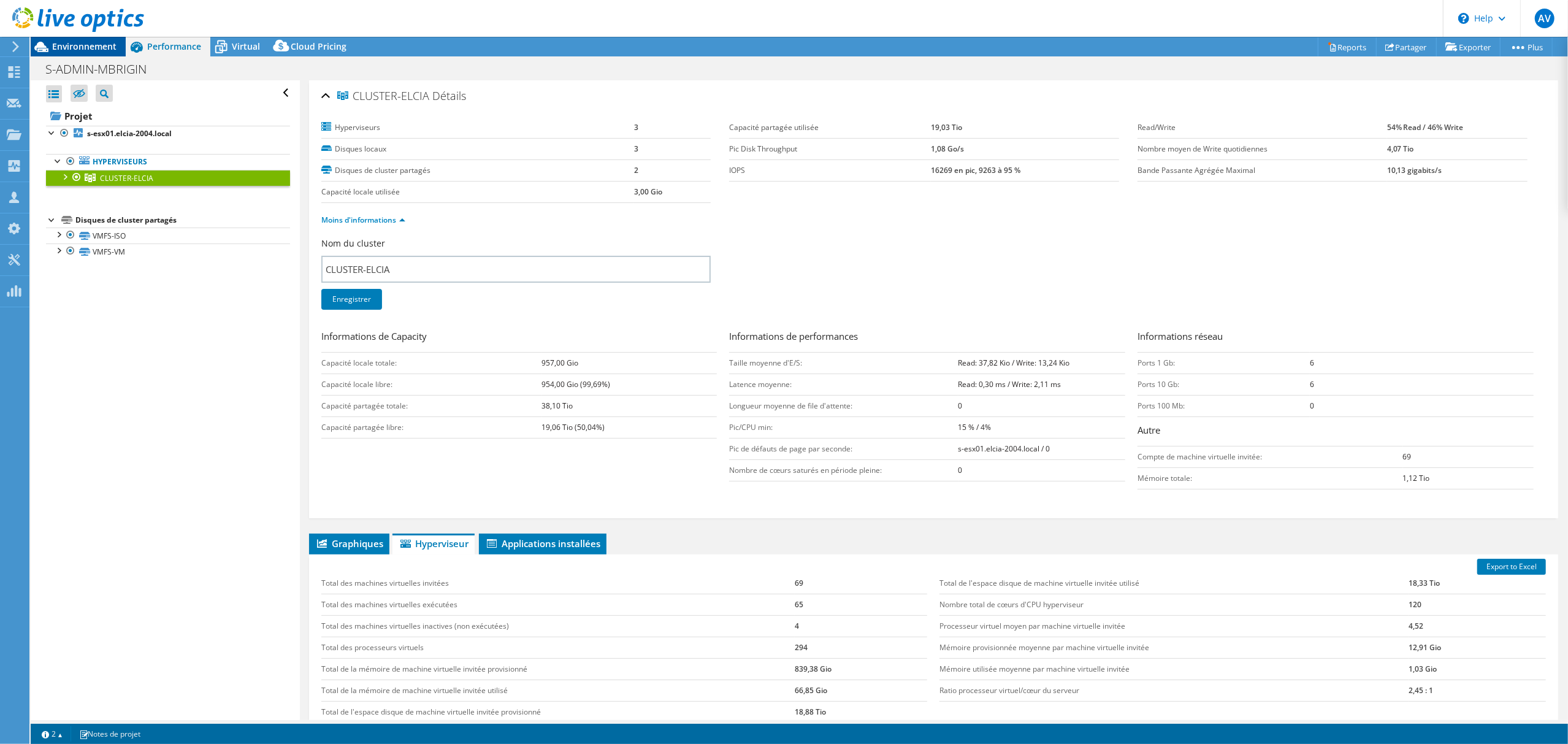
click at [75, 51] on span "Environnement" at bounding box center [84, 46] width 64 height 12
